Goal: Check status: Check status

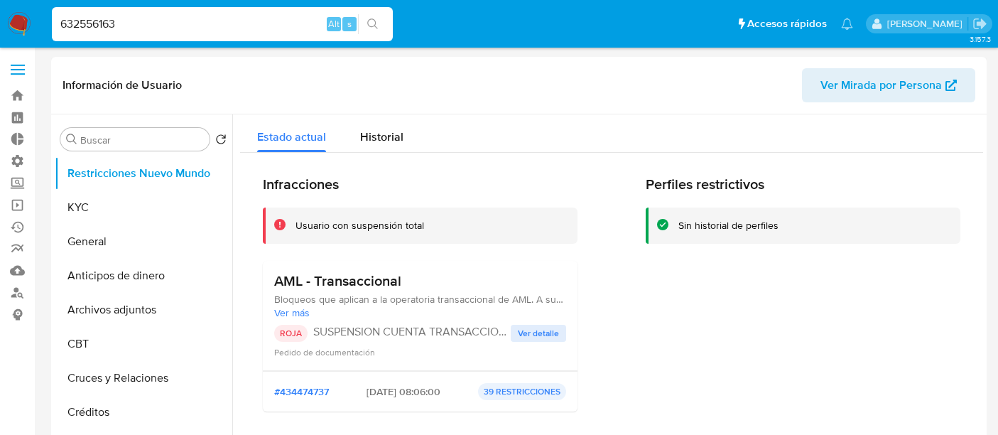
select select "10"
click at [190, 25] on input "632556163" at bounding box center [222, 24] width 341 height 18
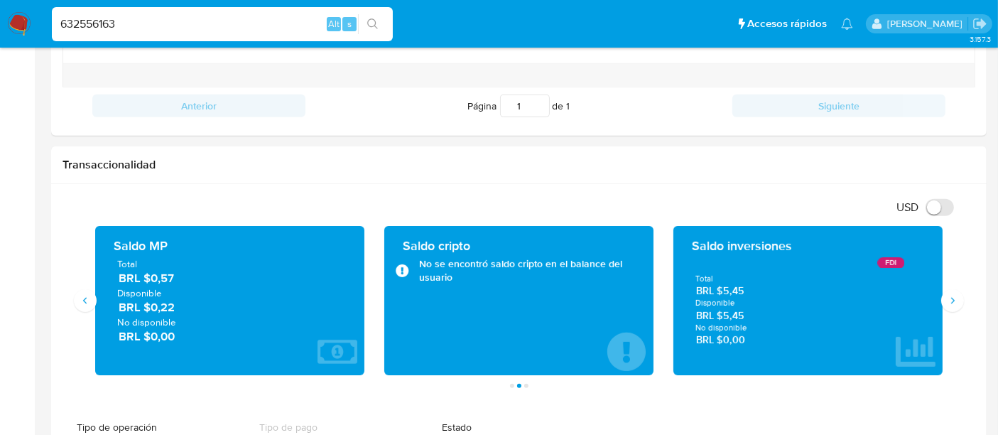
scroll to position [1046, 0]
click at [190, 25] on input "632556163" at bounding box center [222, 24] width 341 height 18
paste input "473332651"
type input "473332651"
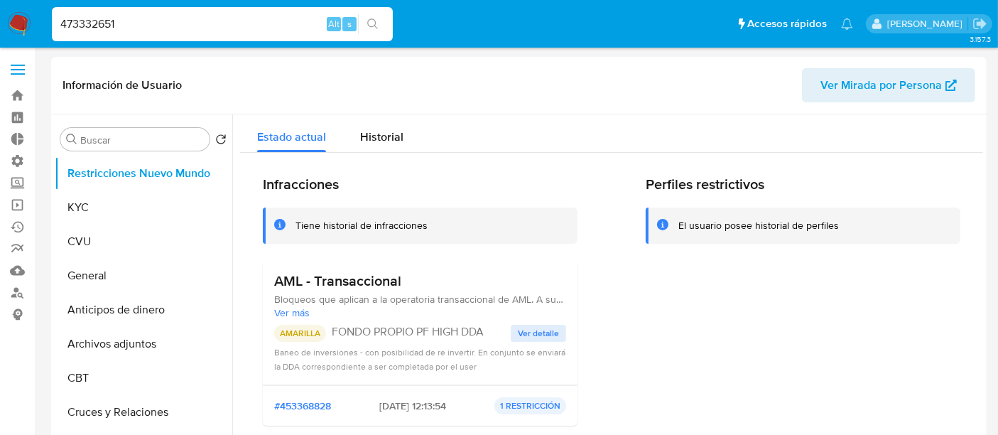
select select "10"
click at [136, 222] on button "KYC" at bounding box center [138, 207] width 166 height 34
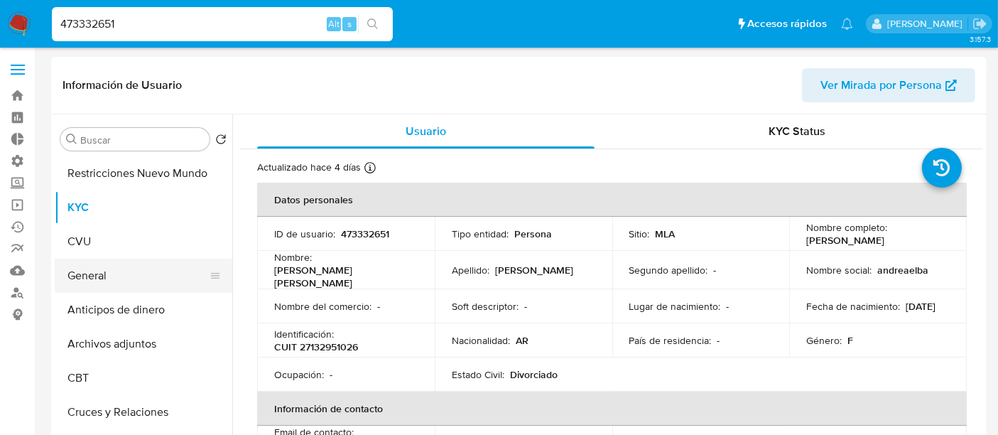
click at [90, 272] on button "General" at bounding box center [138, 276] width 166 height 34
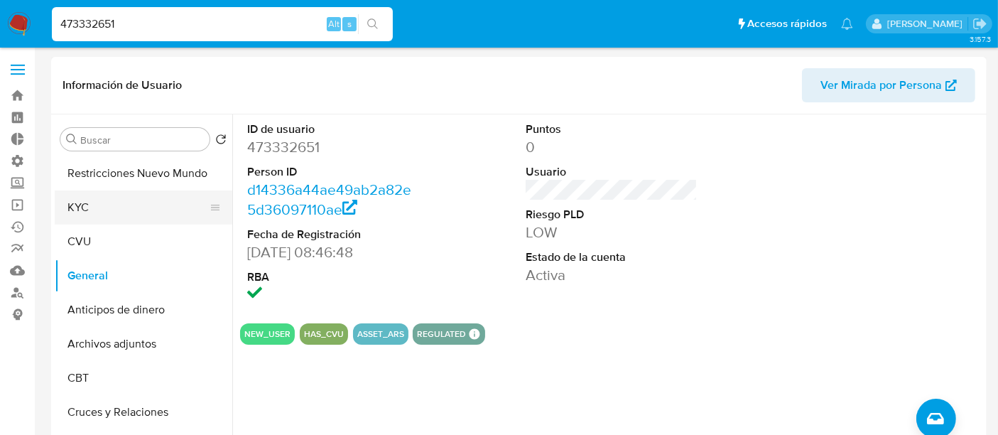
click at [122, 210] on button "KYC" at bounding box center [138, 207] width 166 height 34
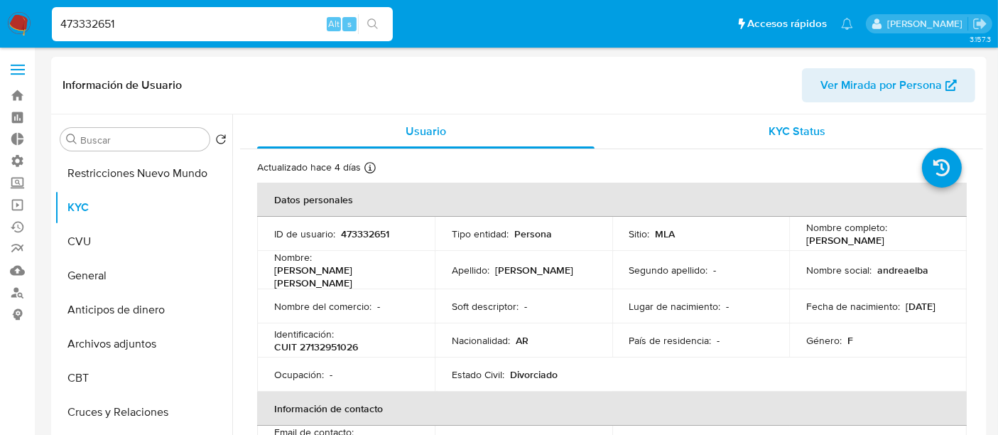
click at [779, 129] on span "KYC Status" at bounding box center [797, 131] width 57 height 16
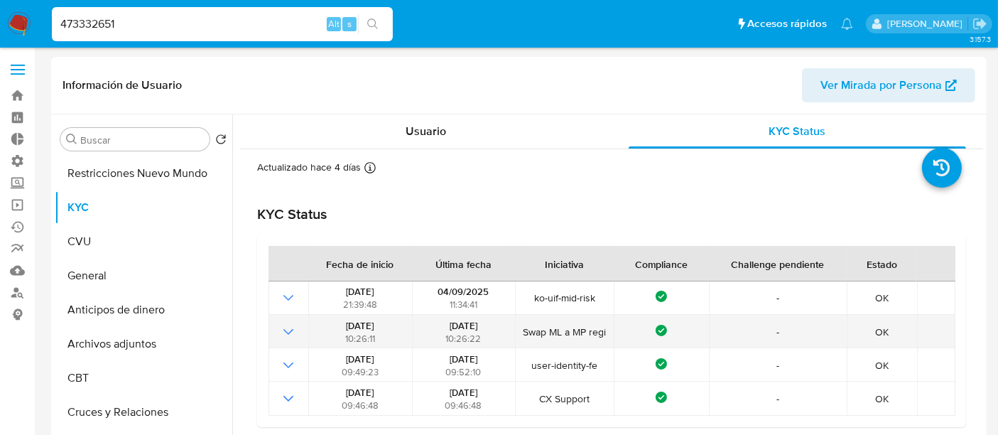
scroll to position [26, 0]
